Goal: Browse casually

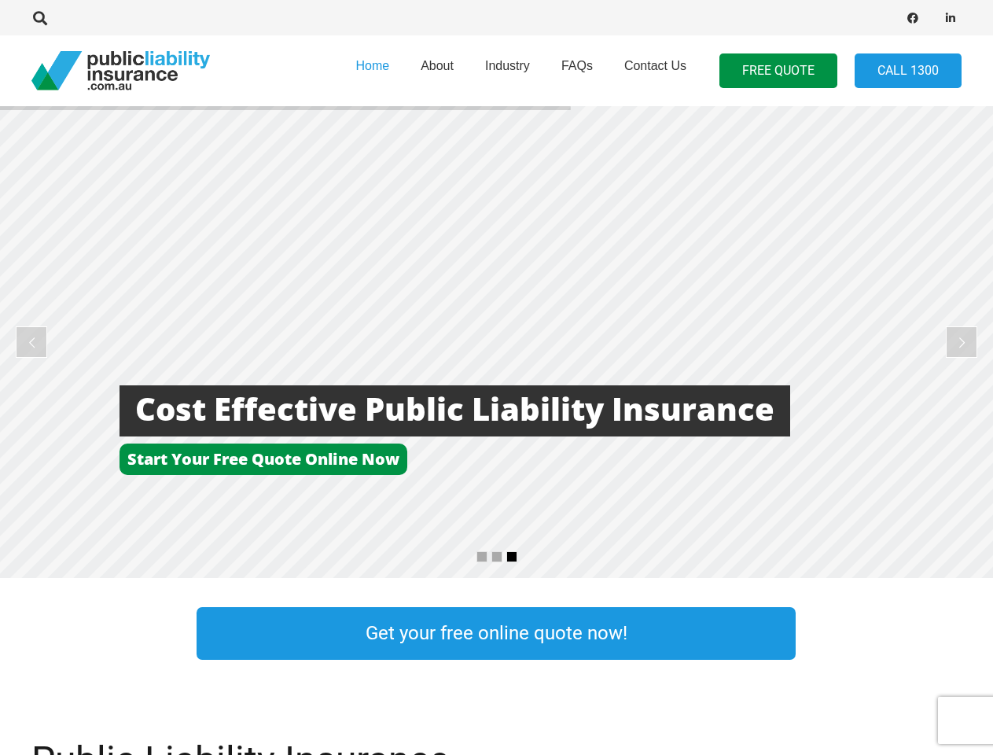
click at [496, 377] on rs-layer at bounding box center [496, 342] width 993 height 472
click at [40, 18] on icon "Search" at bounding box center [40, 18] width 14 height 14
click at [67, 18] on div at bounding box center [282, 18] width 502 height 50
click at [496, 342] on rs-layer at bounding box center [496, 342] width 993 height 472
click at [31, 342] on rs-arrow at bounding box center [31, 341] width 31 height 31
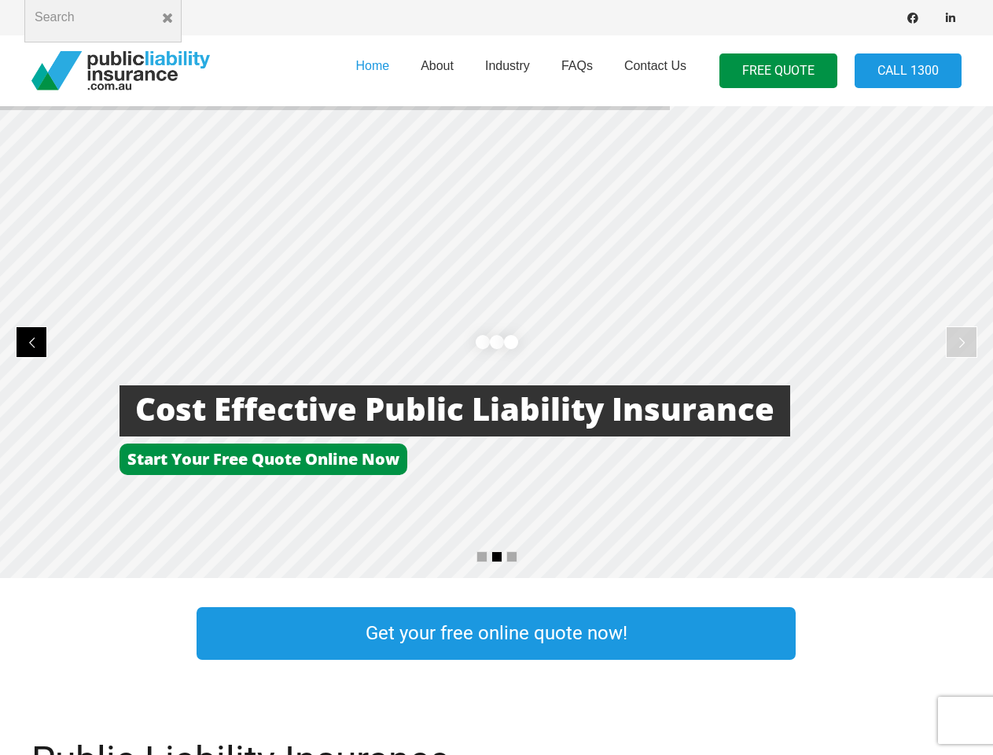
click at [961, 342] on rs-arrow at bounding box center [961, 341] width 31 height 31
click at [482, 557] on rs-bullet at bounding box center [481, 556] width 11 height 11
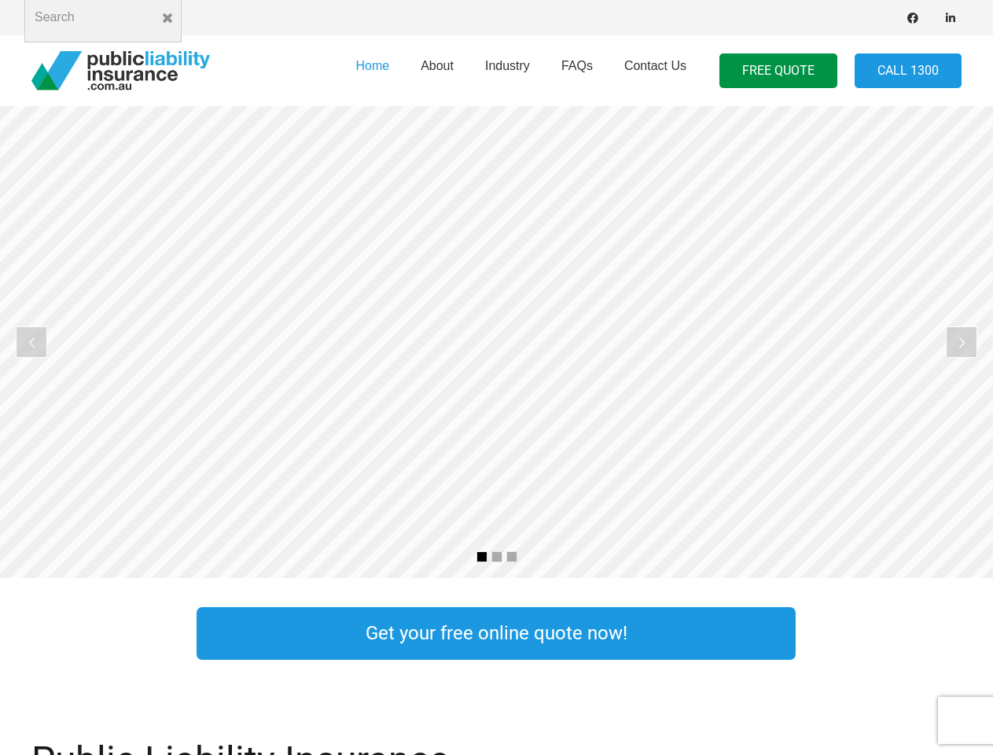
click at [497, 557] on rs-bullet at bounding box center [496, 556] width 11 height 11
click at [512, 557] on rs-bullet at bounding box center [511, 556] width 11 height 11
click at [496, 342] on rs-slide "More Focus On Our Business Less time worrying about our insurance" at bounding box center [496, 342] width 993 height 472
